Goal: Task Accomplishment & Management: Use online tool/utility

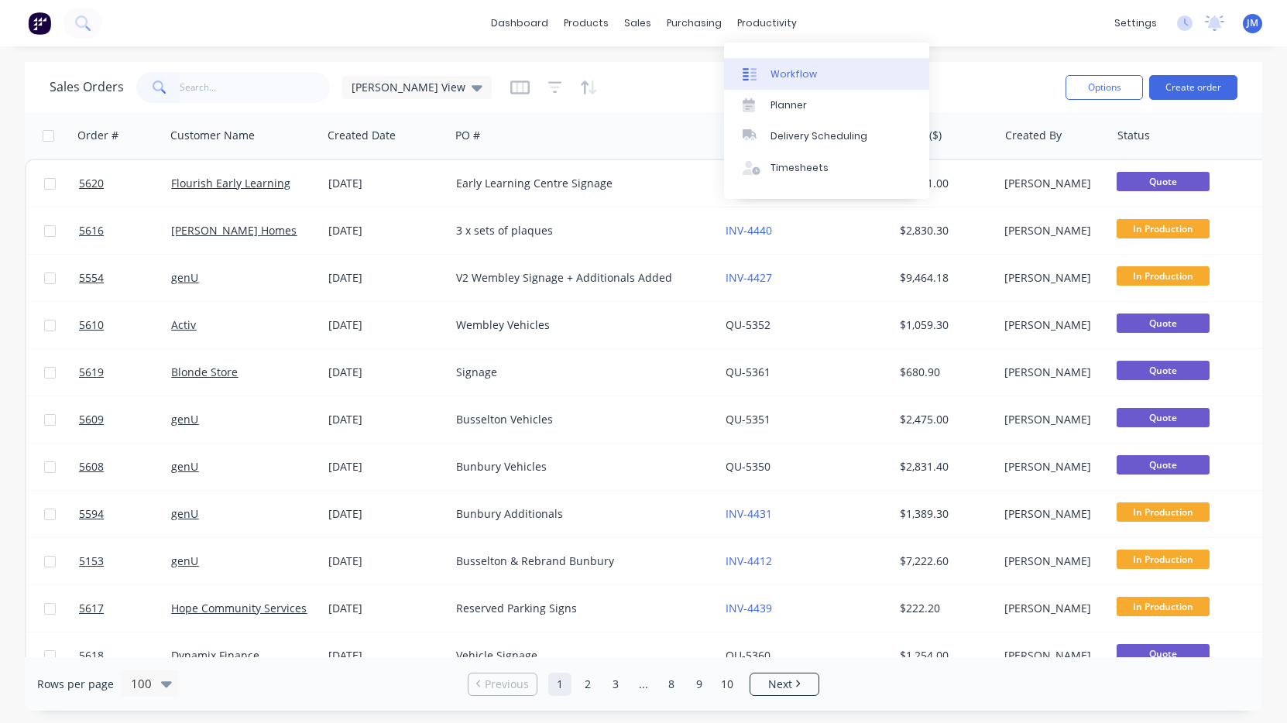
click at [787, 72] on div "Workflow" at bounding box center [794, 74] width 46 height 14
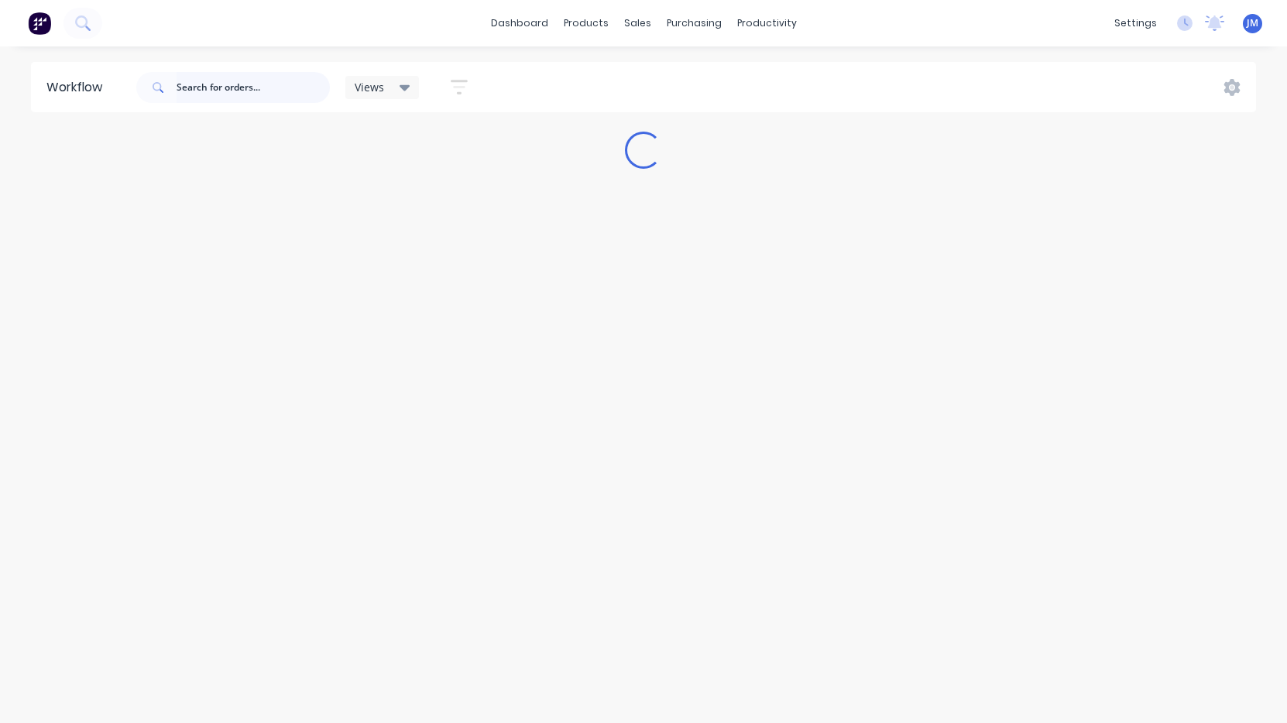
click at [252, 86] on input "text" at bounding box center [253, 87] width 153 height 31
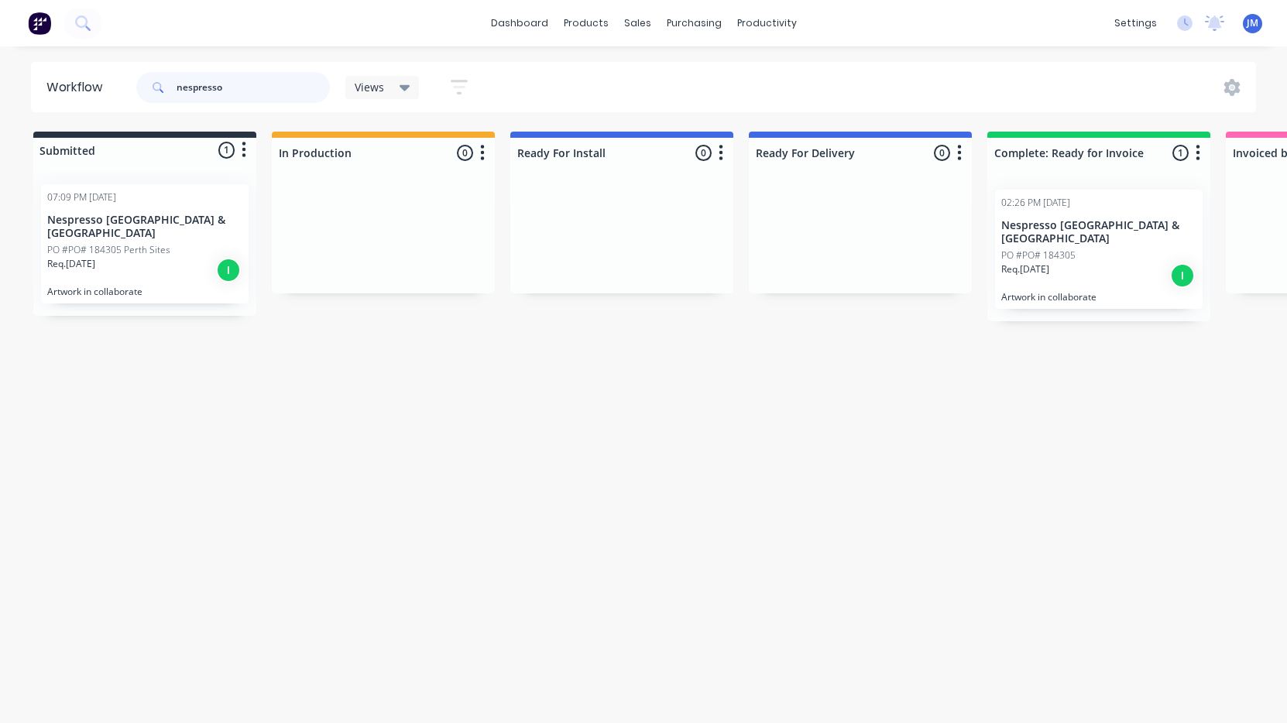
type input "nespresso"
click at [180, 243] on div "PO #PO# 184305 Perth Sites" at bounding box center [144, 250] width 195 height 14
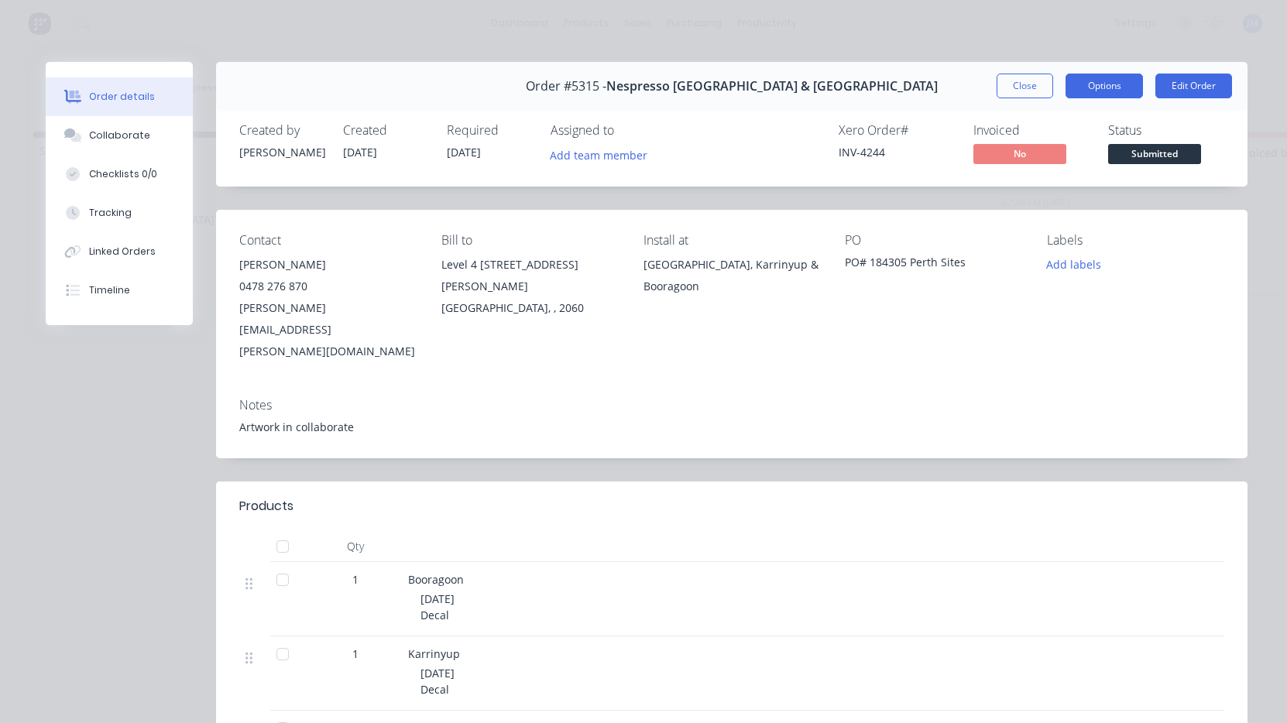
click at [1131, 84] on button "Options" at bounding box center [1104, 86] width 77 height 25
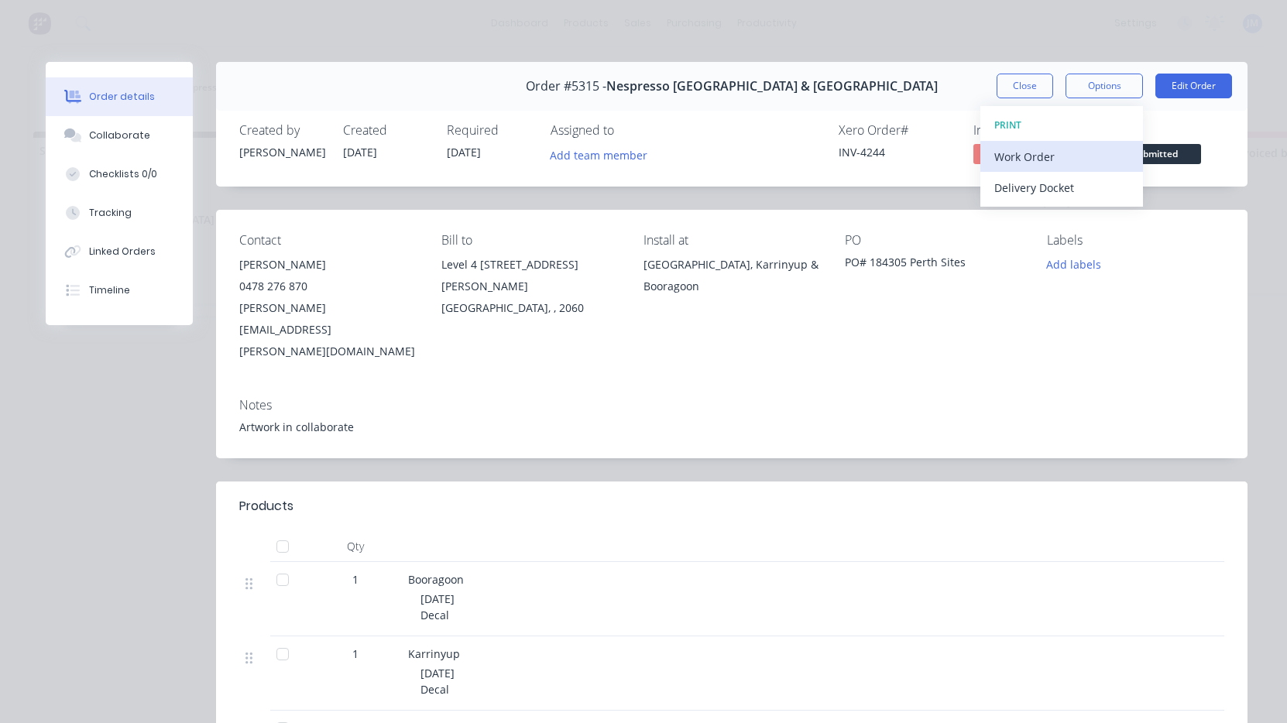
click at [1101, 147] on div "Work Order" at bounding box center [1061, 157] width 135 height 22
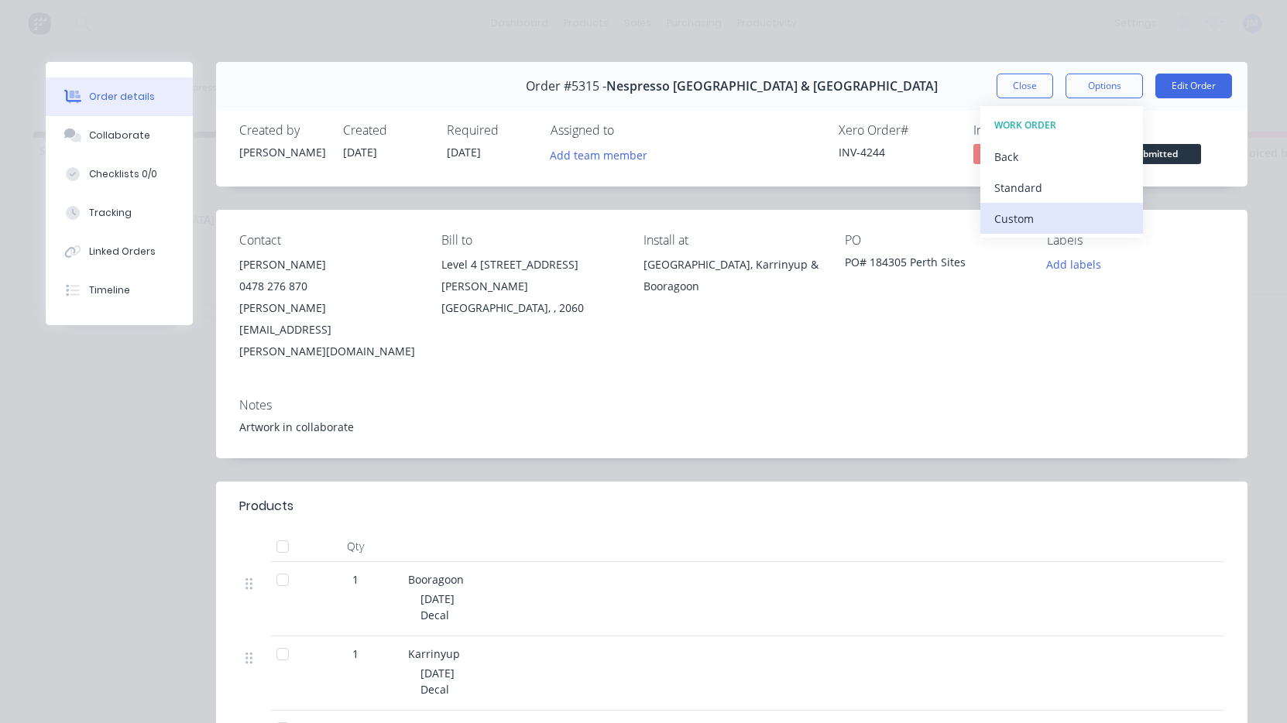
click at [1043, 214] on div "Custom" at bounding box center [1061, 219] width 135 height 22
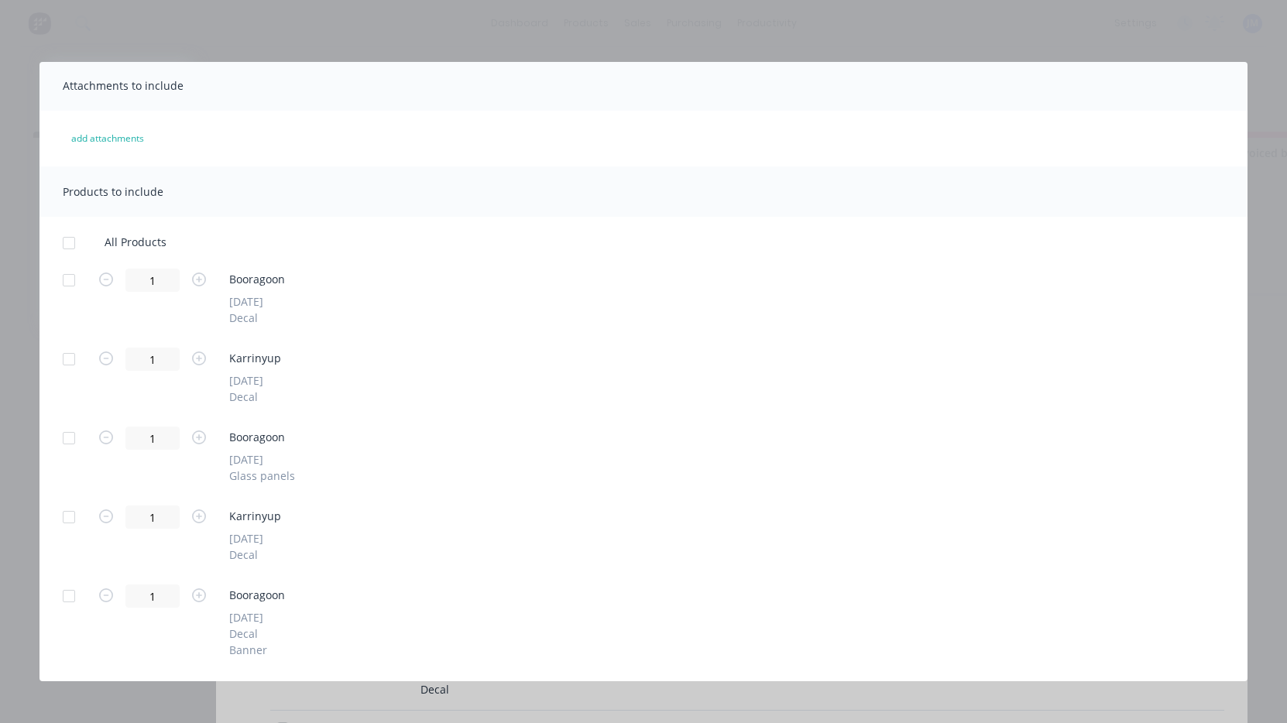
scroll to position [52, 0]
click at [71, 594] on div at bounding box center [68, 596] width 31 height 31
click at [68, 598] on div at bounding box center [68, 596] width 31 height 31
click at [131, 142] on button "add attachments" at bounding box center [107, 138] width 105 height 25
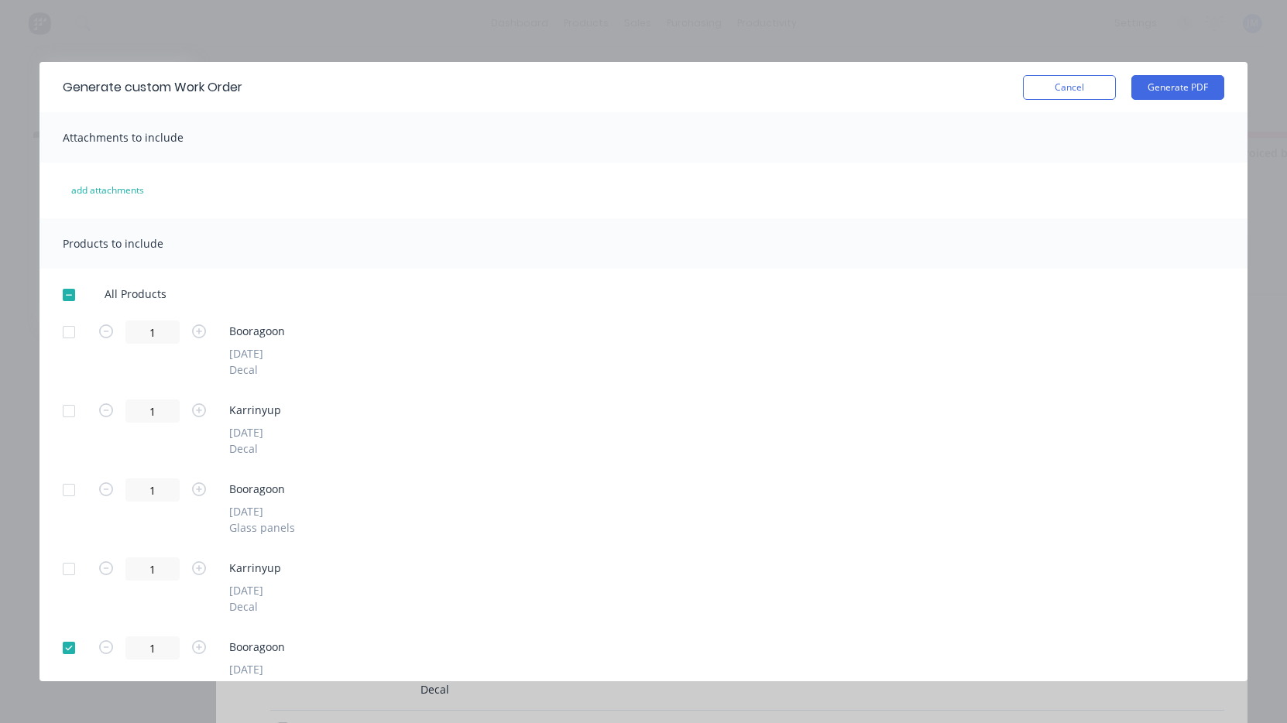
scroll to position [0, 0]
click at [1178, 83] on button "Generate PDF" at bounding box center [1177, 87] width 93 height 25
